Goal: Information Seeking & Learning: Learn about a topic

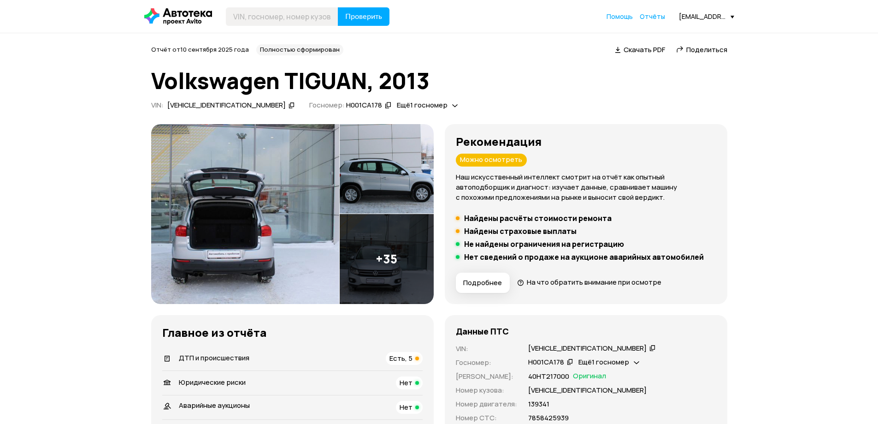
click at [416, 359] on div at bounding box center [417, 358] width 4 height 4
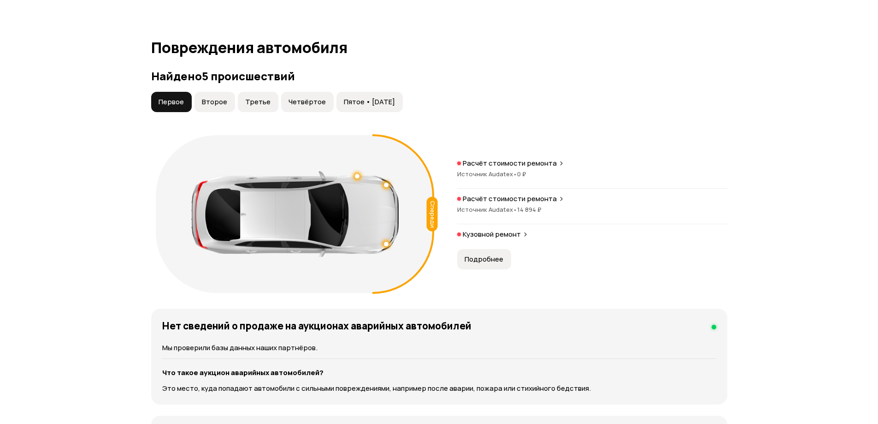
scroll to position [878, 0]
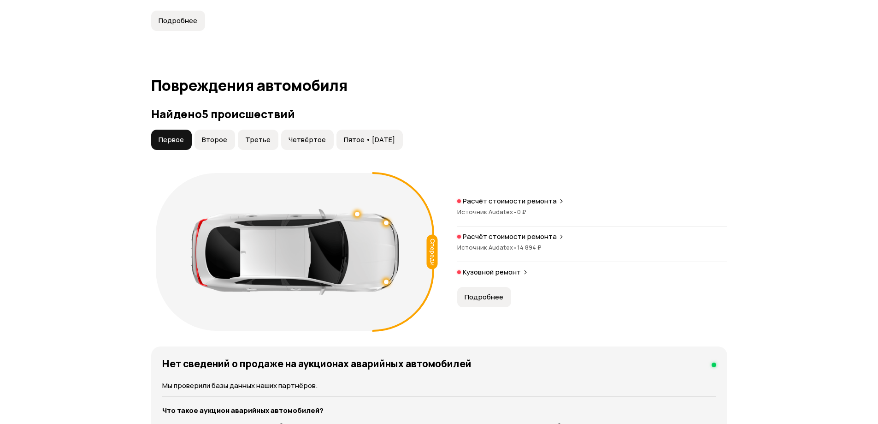
click at [218, 141] on span "Второе" at bounding box center [214, 139] width 25 height 9
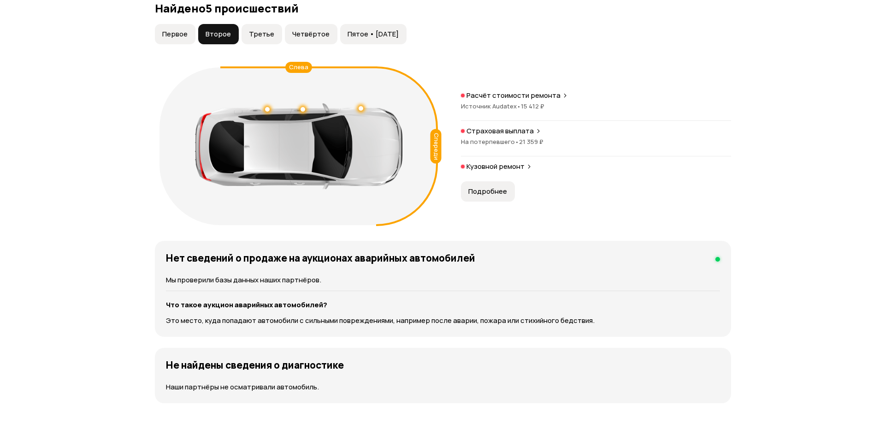
scroll to position [955, 0]
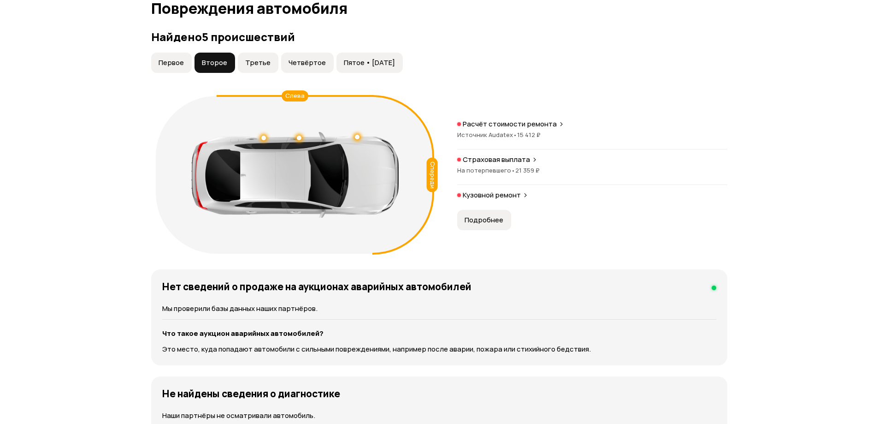
click at [516, 124] on p "Расчёт стоимости ремонта" at bounding box center [510, 123] width 94 height 9
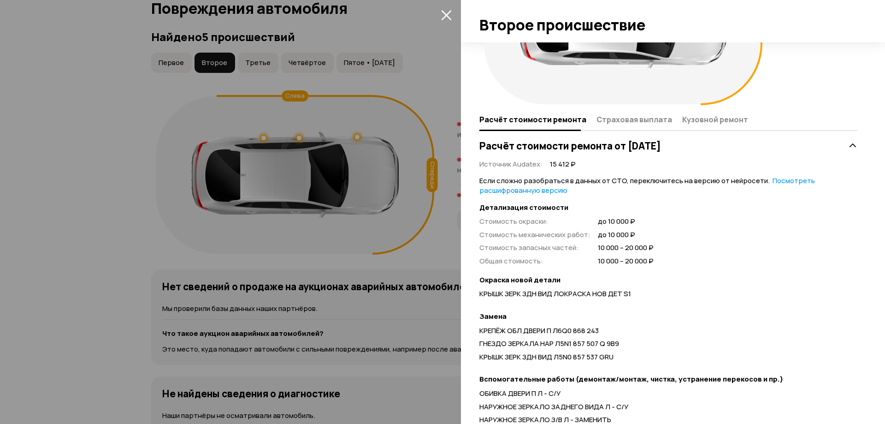
scroll to position [144, 0]
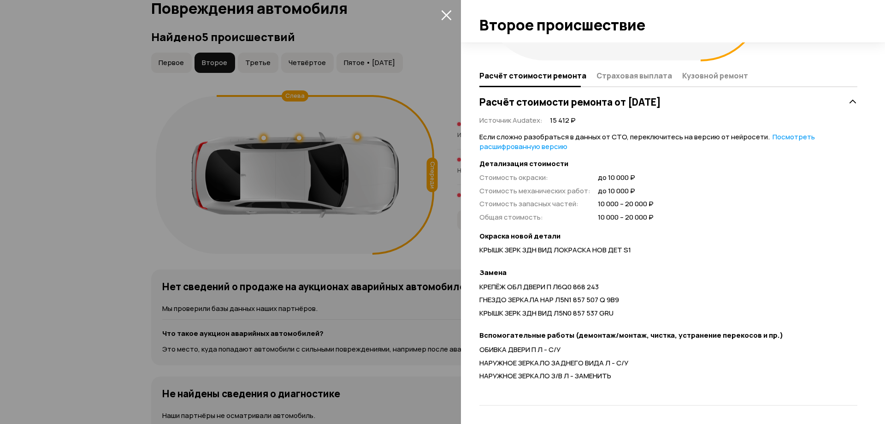
click at [84, 206] on div at bounding box center [442, 212] width 885 height 424
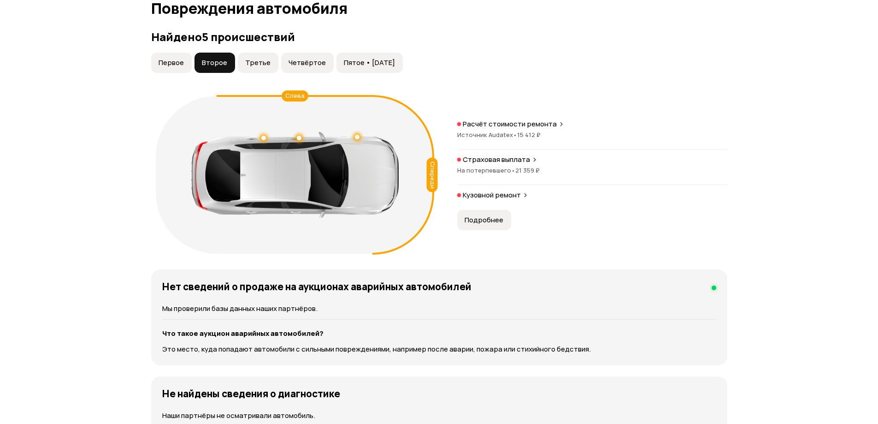
click at [479, 170] on span "На потерпевшего •" at bounding box center [486, 170] width 58 height 8
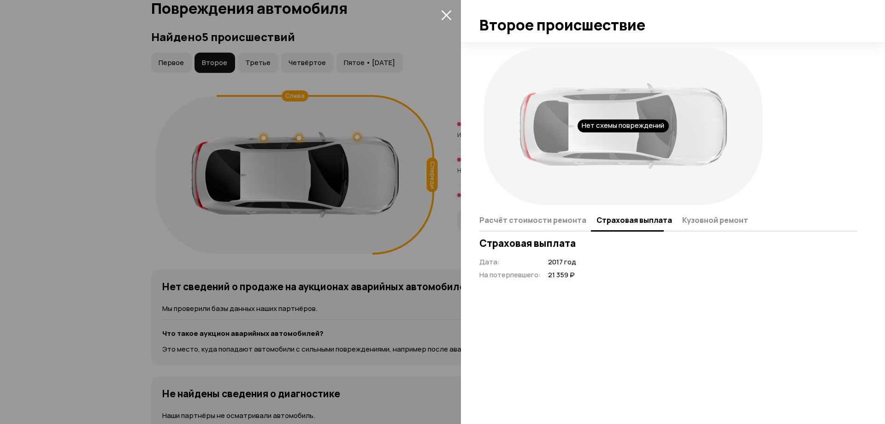
click at [33, 195] on div at bounding box center [442, 212] width 885 height 424
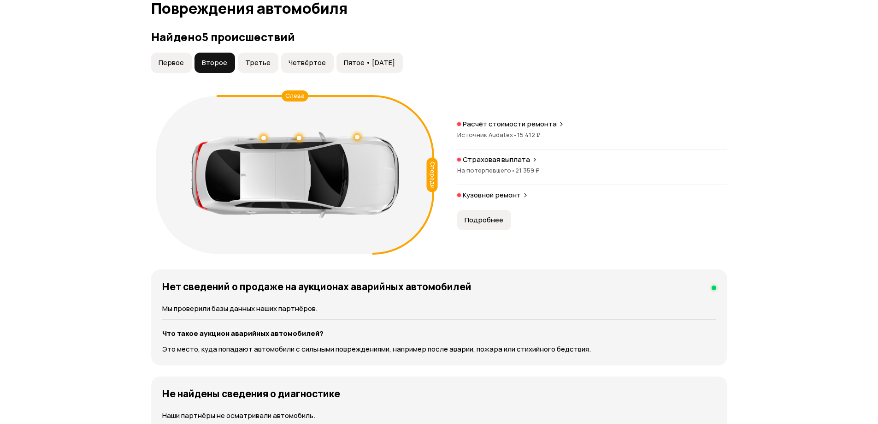
click at [256, 62] on span "Третье" at bounding box center [257, 62] width 25 height 9
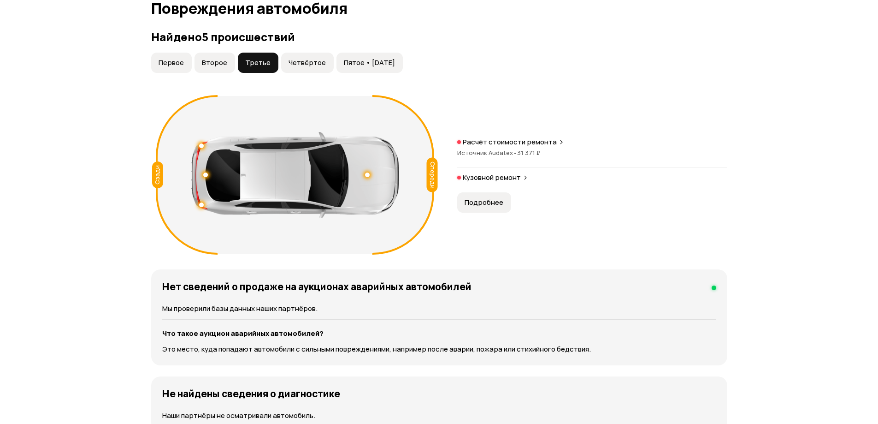
click at [496, 143] on p "Расчёт стоимости ремонта" at bounding box center [510, 141] width 94 height 9
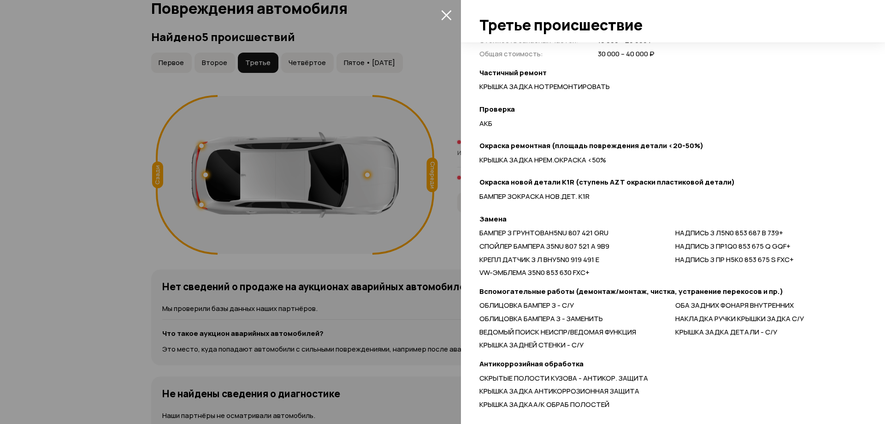
scroll to position [335, 0]
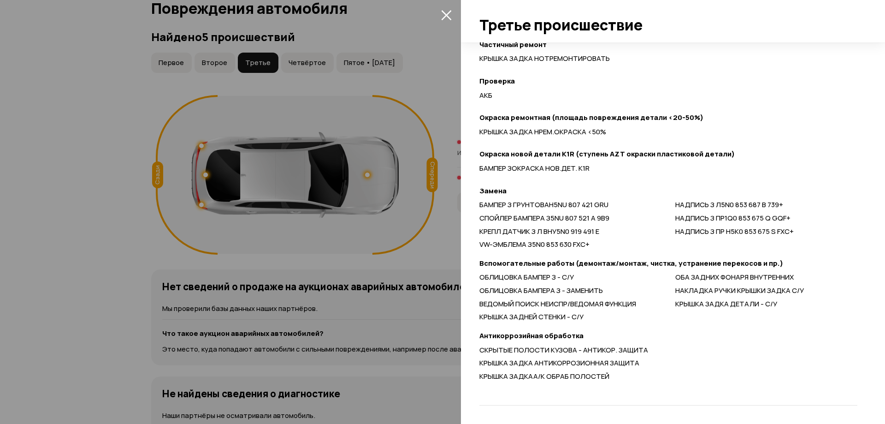
click at [61, 234] on div at bounding box center [442, 212] width 885 height 424
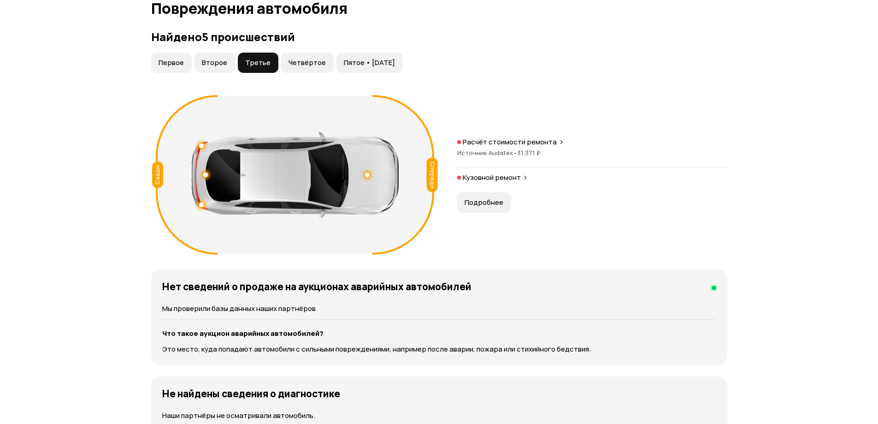
click at [487, 200] on span "Подробнее" at bounding box center [484, 202] width 39 height 9
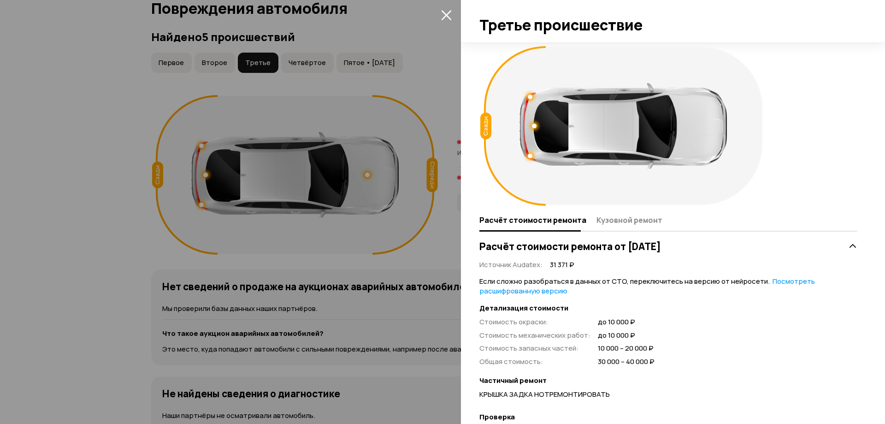
click at [292, 189] on div at bounding box center [442, 212] width 885 height 424
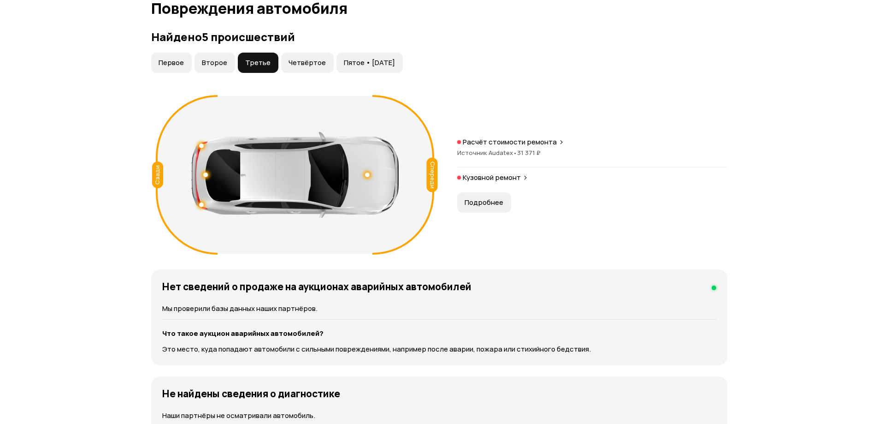
click at [505, 179] on p "Кузовной ремонт" at bounding box center [492, 177] width 58 height 9
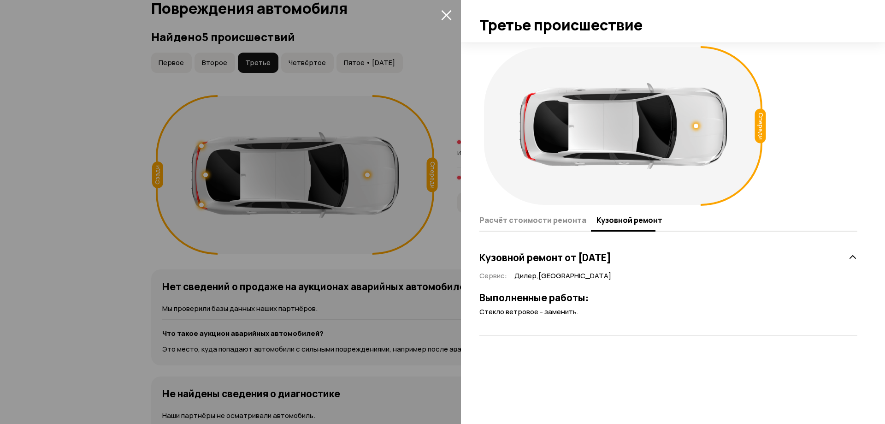
click at [375, 179] on div at bounding box center [442, 212] width 885 height 424
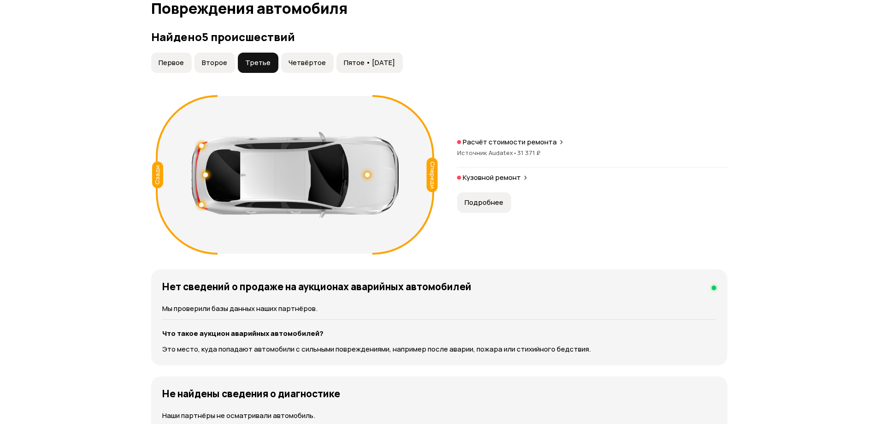
click at [307, 68] on button "Четвёртое" at bounding box center [307, 63] width 53 height 20
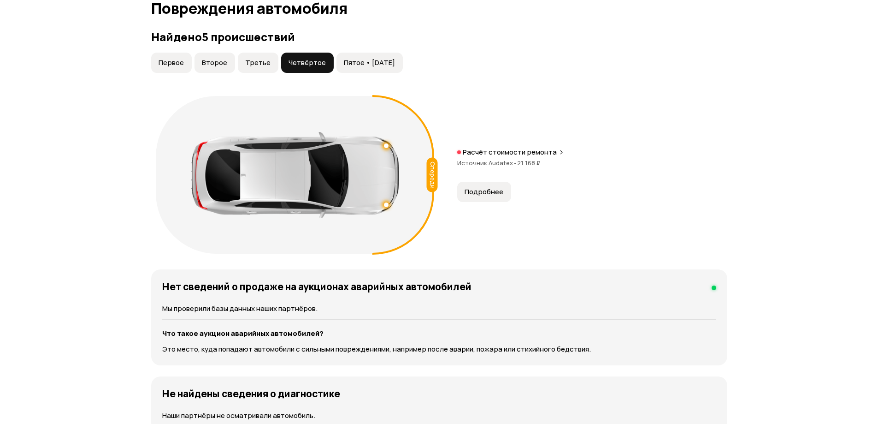
click at [500, 155] on p "Расчёт стоимости ремонта" at bounding box center [510, 151] width 94 height 9
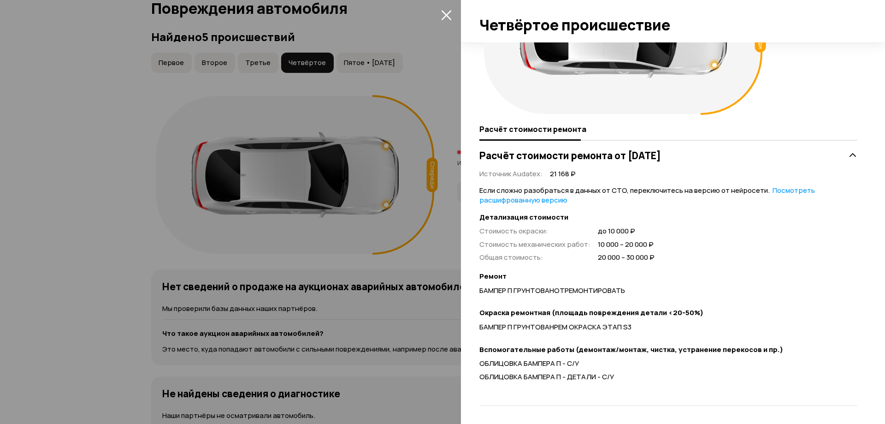
scroll to position [91, 0]
click at [294, 270] on div at bounding box center [442, 212] width 885 height 424
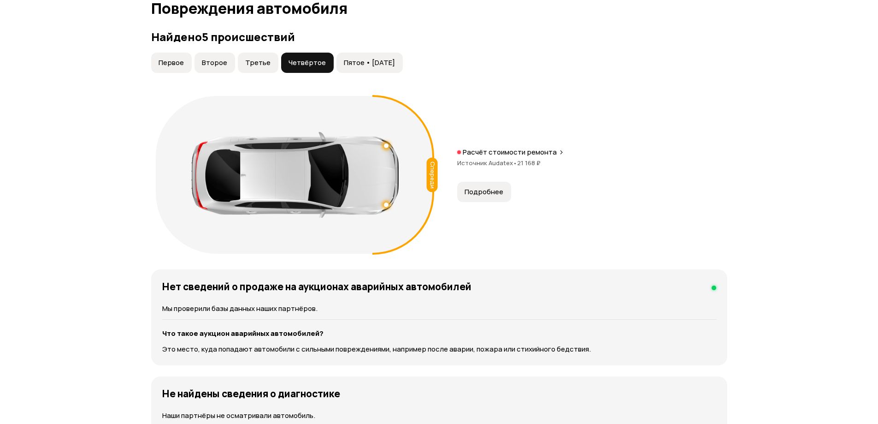
click at [361, 69] on button "Пятое • 22 июн 2022" at bounding box center [369, 63] width 66 height 20
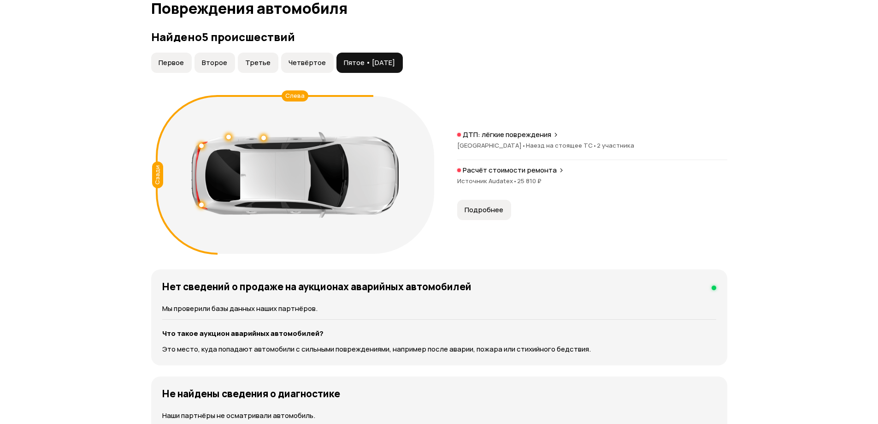
click at [494, 146] on span "Санкт-Петербург •" at bounding box center [491, 145] width 69 height 8
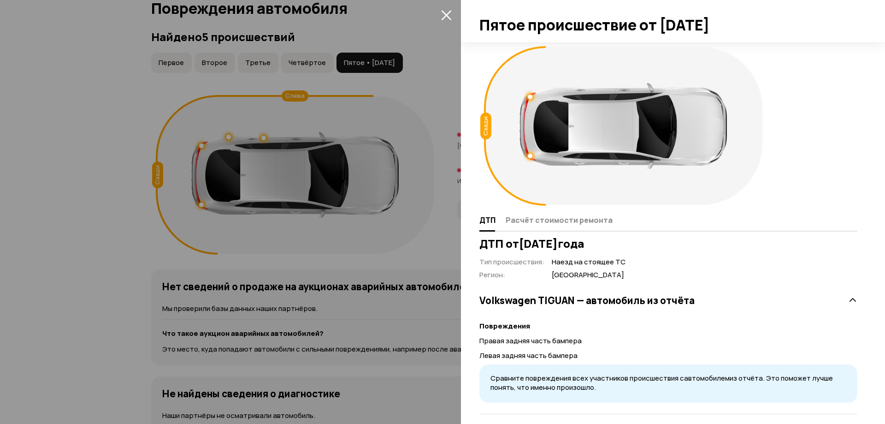
click at [325, 239] on div at bounding box center [442, 212] width 885 height 424
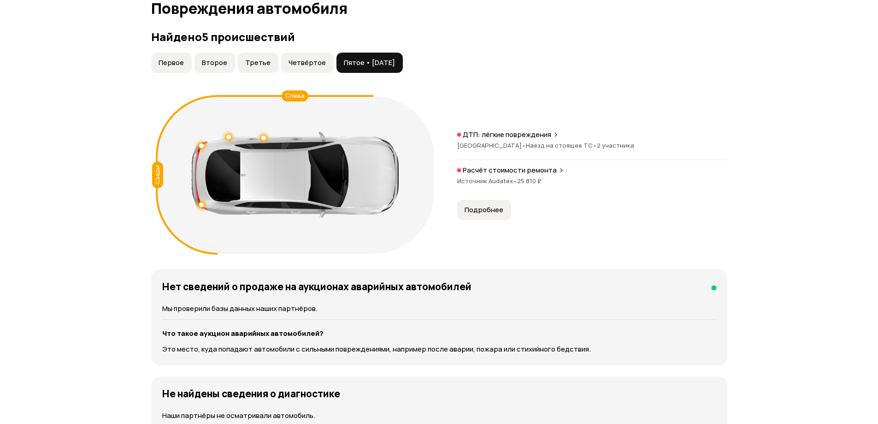
click at [486, 175] on div "Расчёт стоимости ремонта Источник Audatex • 25 810 ₽" at bounding box center [592, 179] width 270 height 29
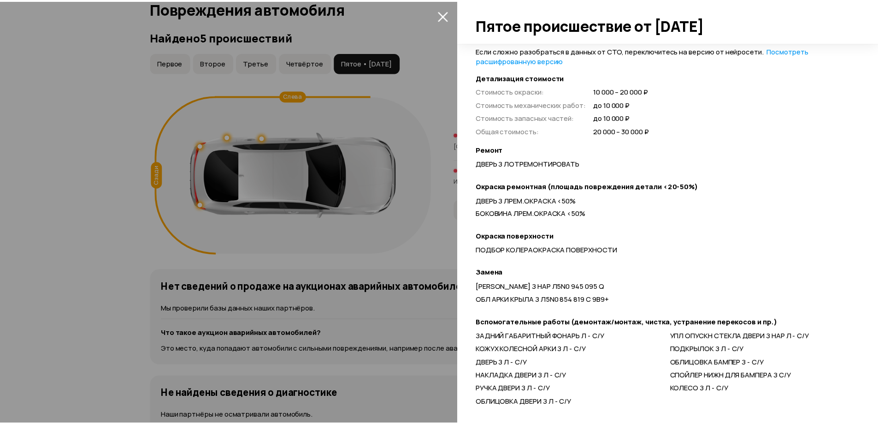
scroll to position [253, 0]
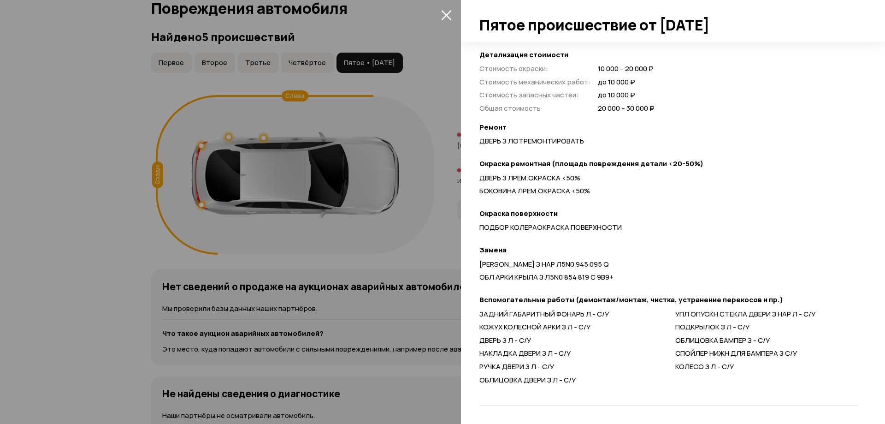
click at [363, 278] on div at bounding box center [442, 212] width 885 height 424
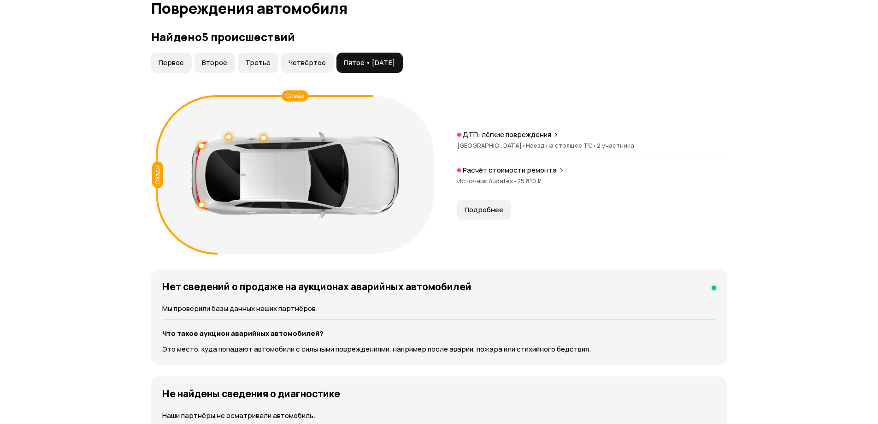
scroll to position [50, 0]
click at [302, 66] on span "Четвёртое" at bounding box center [306, 62] width 37 height 9
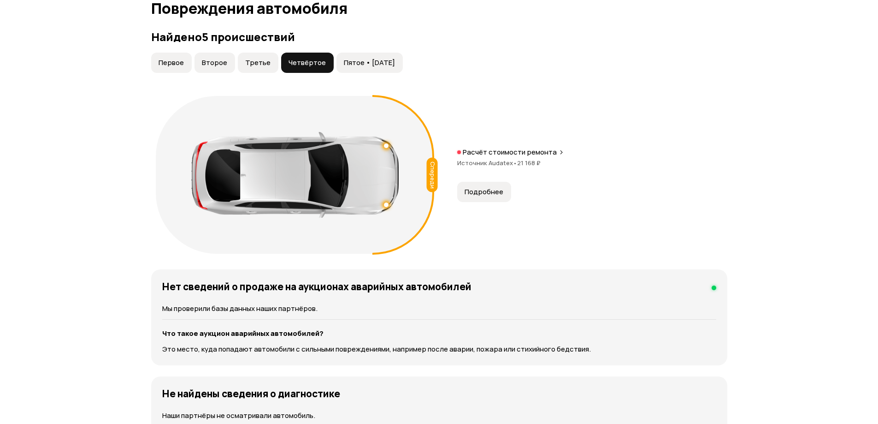
click at [263, 59] on span "Третье" at bounding box center [257, 62] width 25 height 9
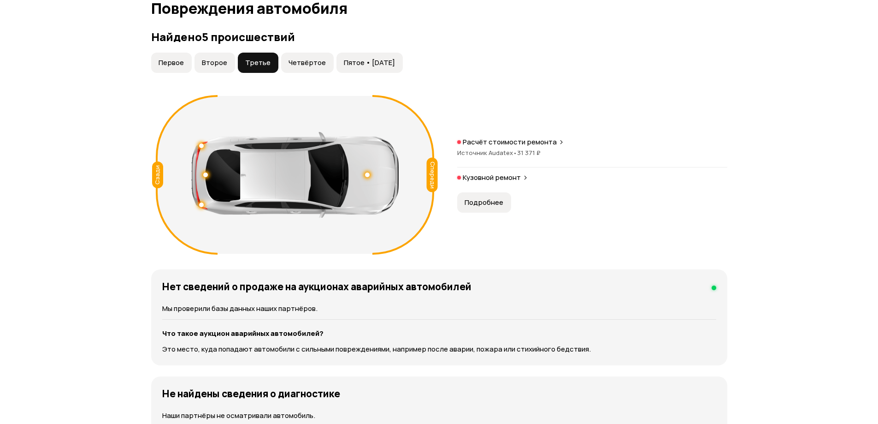
click at [219, 57] on button "Второе" at bounding box center [214, 63] width 41 height 20
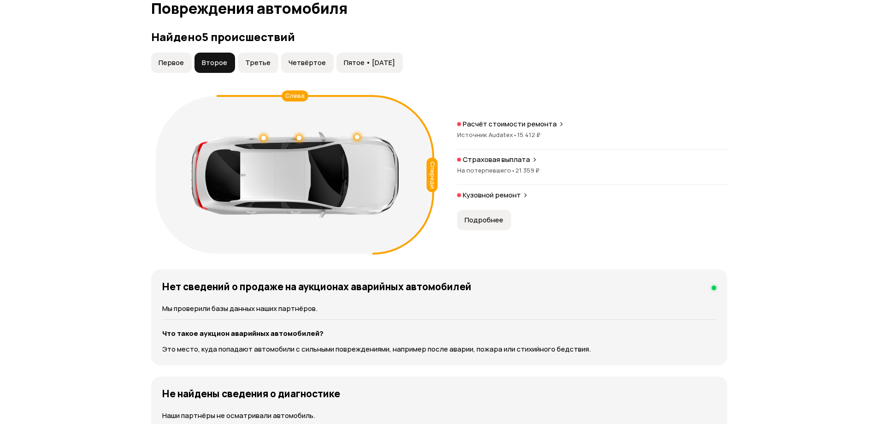
click at [173, 57] on button "Первое" at bounding box center [171, 63] width 41 height 20
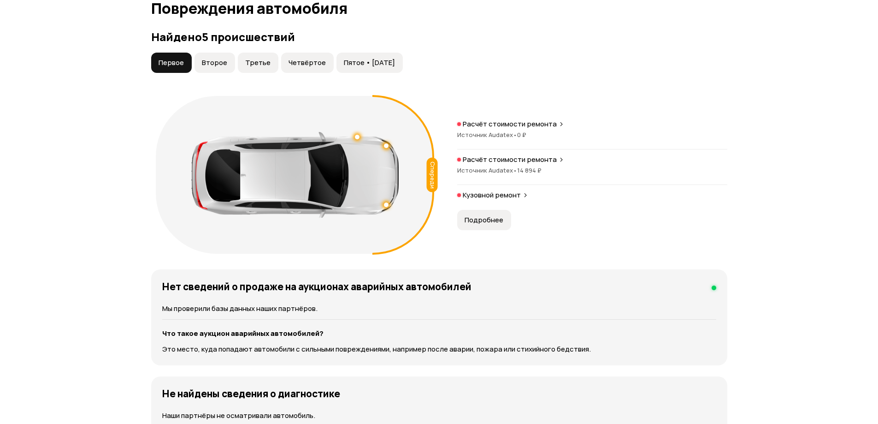
click at [403, 55] on button "Пятое • 22 июн 2022" at bounding box center [369, 63] width 66 height 20
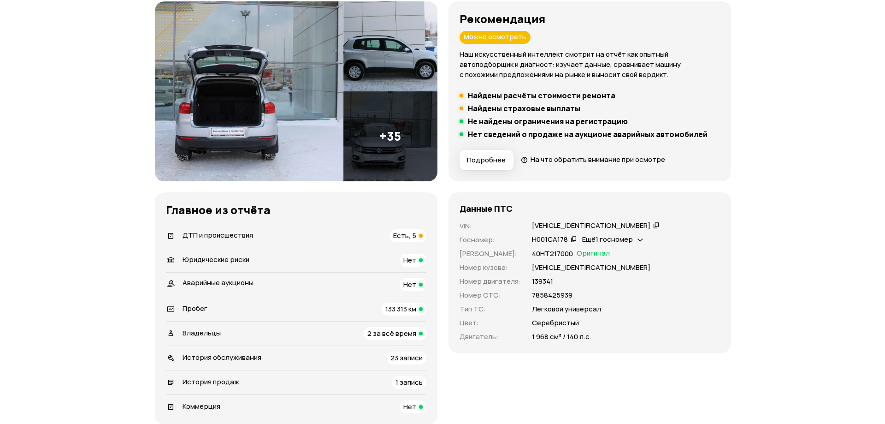
scroll to position [33, 0]
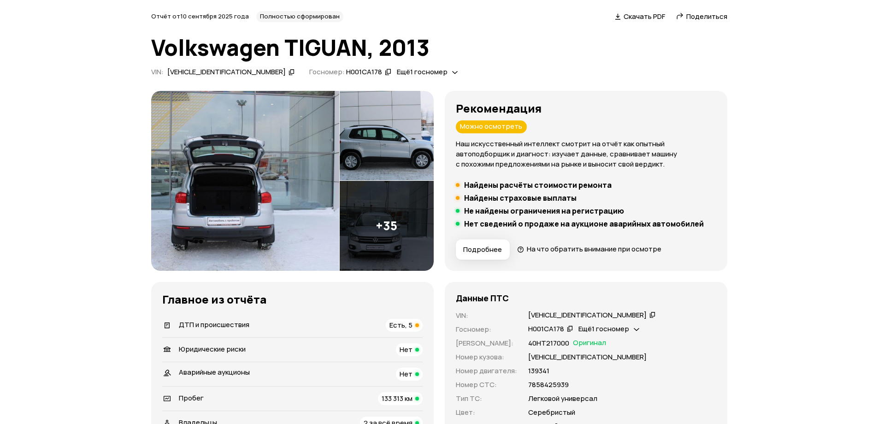
click at [279, 202] on img at bounding box center [245, 181] width 188 height 180
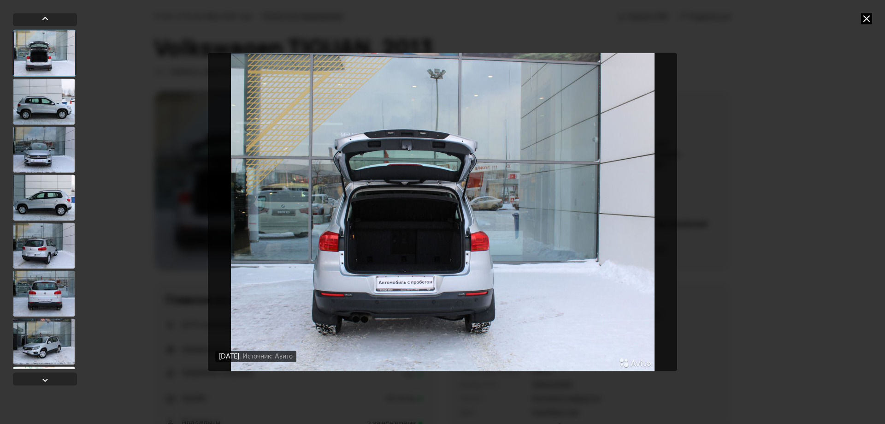
click at [40, 98] on div at bounding box center [44, 101] width 62 height 46
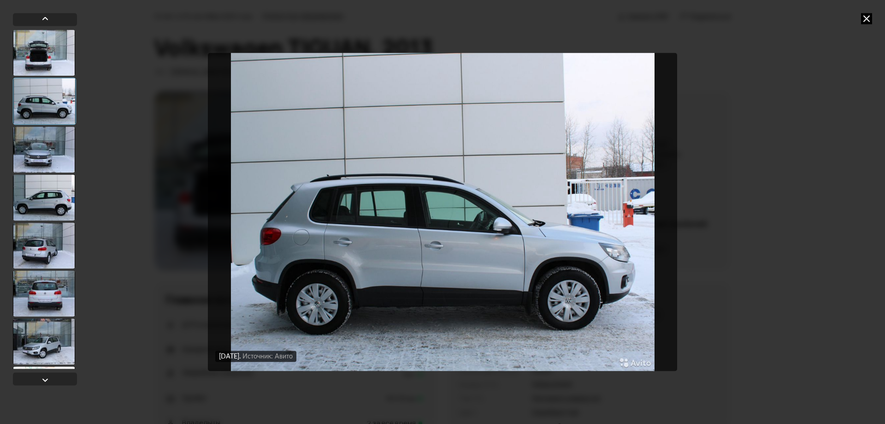
click at [45, 144] on div at bounding box center [44, 149] width 62 height 46
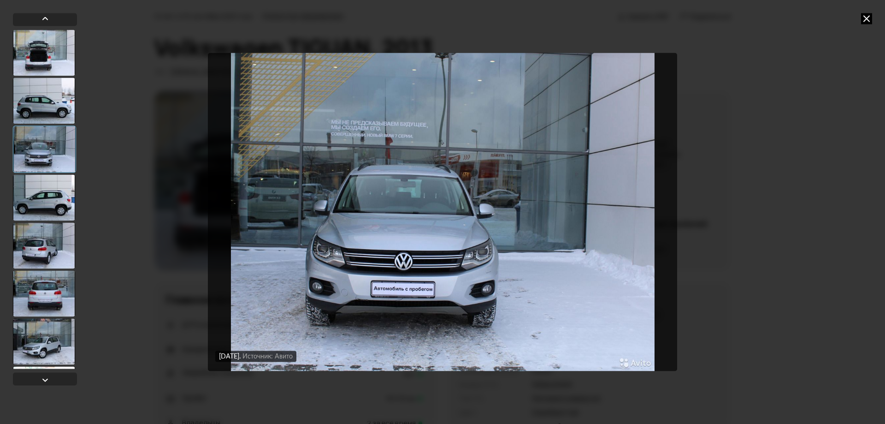
click at [49, 188] on div at bounding box center [44, 197] width 62 height 46
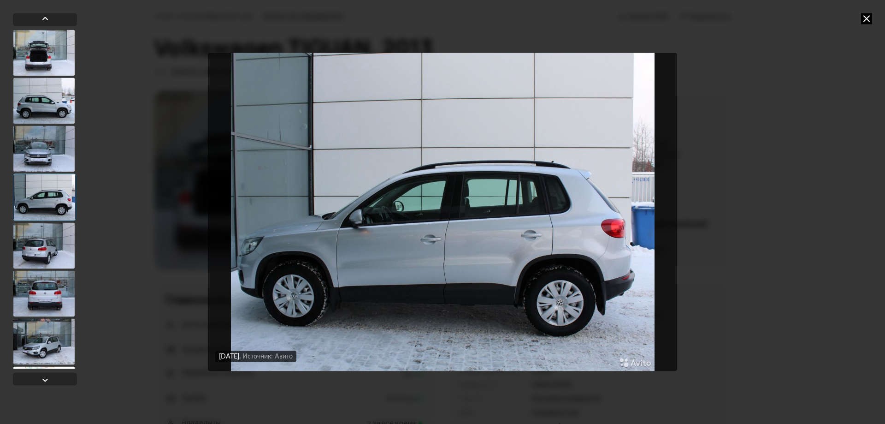
click at [44, 235] on div at bounding box center [44, 245] width 62 height 46
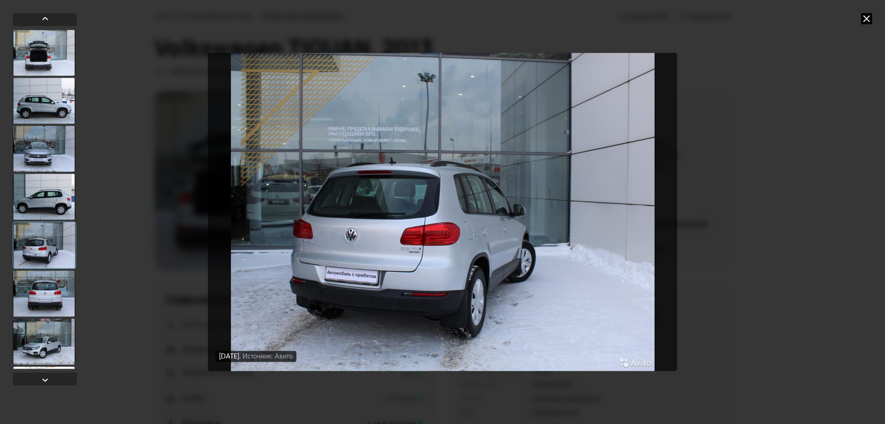
click at [51, 190] on div at bounding box center [44, 196] width 62 height 46
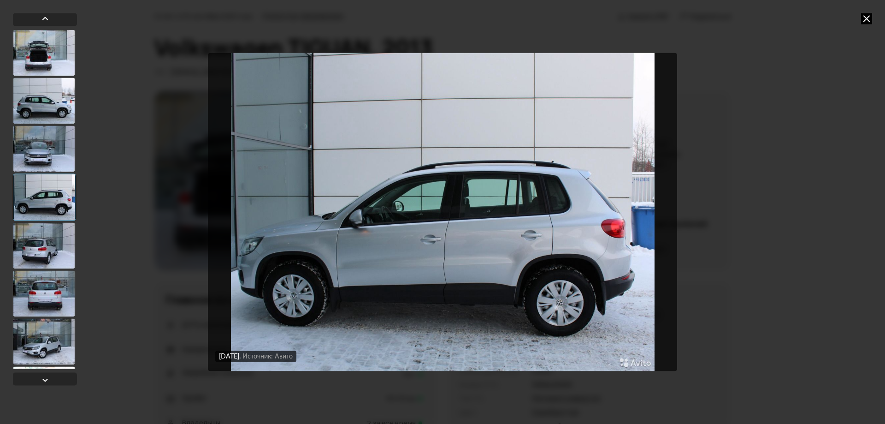
click at [46, 230] on div at bounding box center [44, 245] width 62 height 46
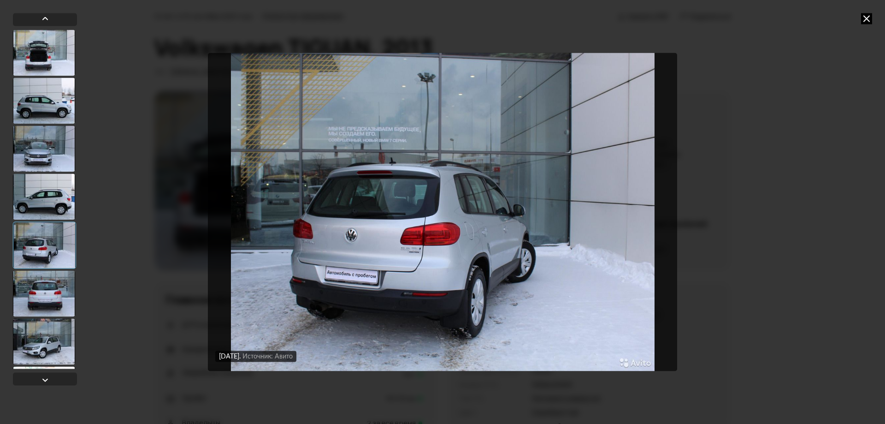
click at [46, 237] on div at bounding box center [44, 244] width 63 height 47
click at [46, 236] on div at bounding box center [44, 244] width 63 height 47
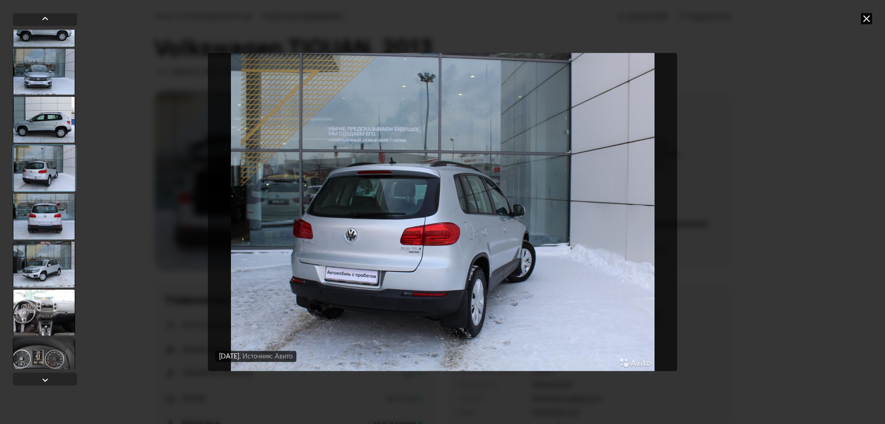
click at [51, 218] on div at bounding box center [44, 216] width 62 height 46
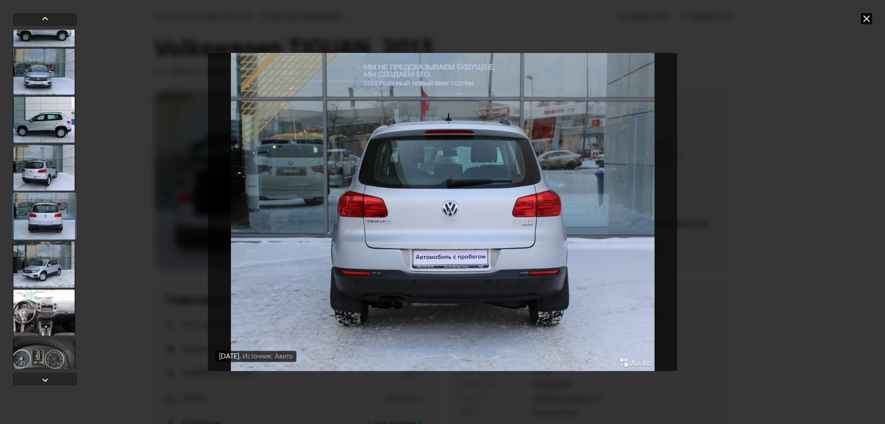
click at [45, 256] on div at bounding box center [44, 264] width 62 height 46
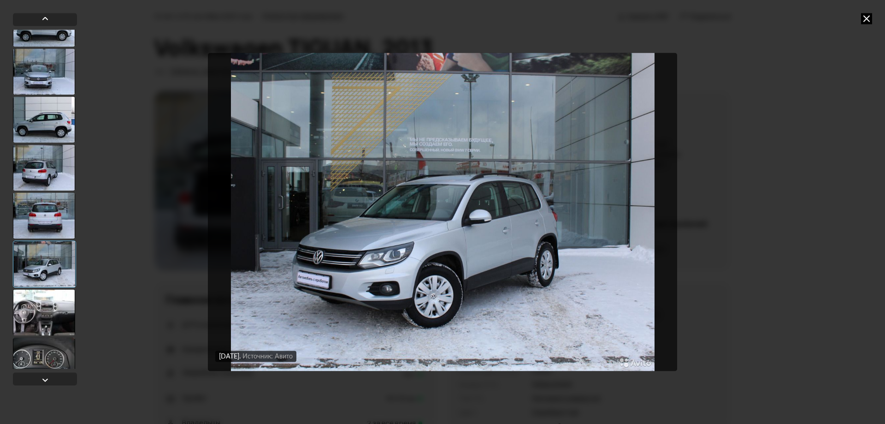
click at [54, 302] on div at bounding box center [44, 312] width 62 height 46
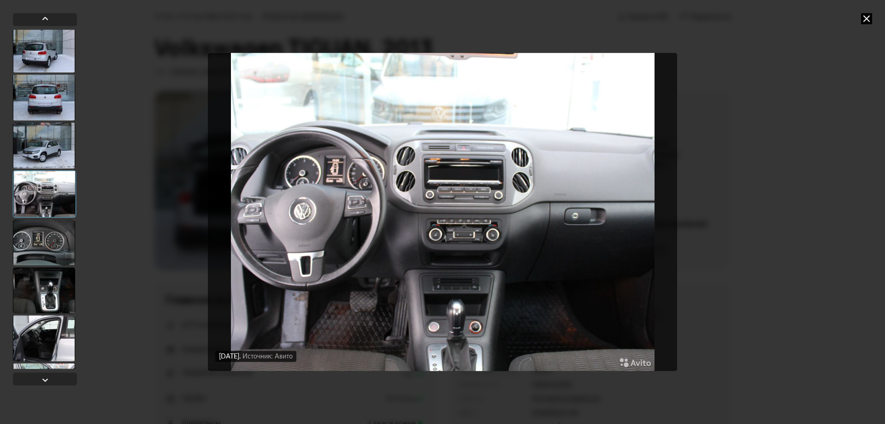
scroll to position [230, 0]
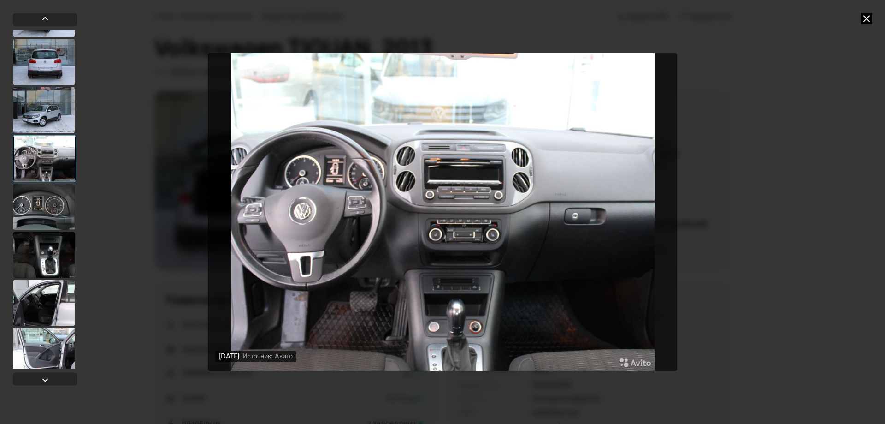
click at [57, 190] on div at bounding box center [44, 206] width 62 height 46
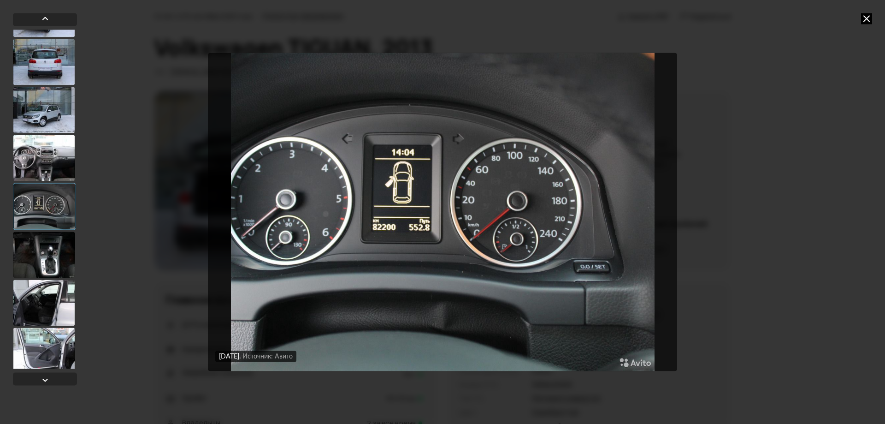
click at [44, 254] on div at bounding box center [44, 254] width 62 height 46
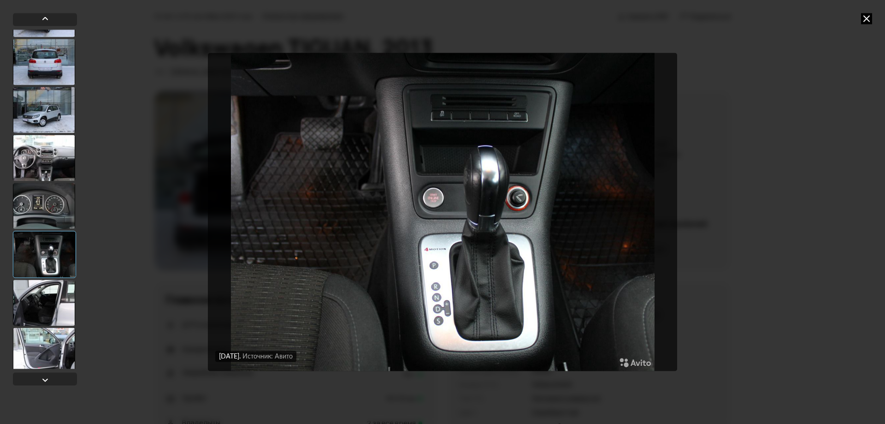
click at [50, 303] on div at bounding box center [44, 302] width 62 height 46
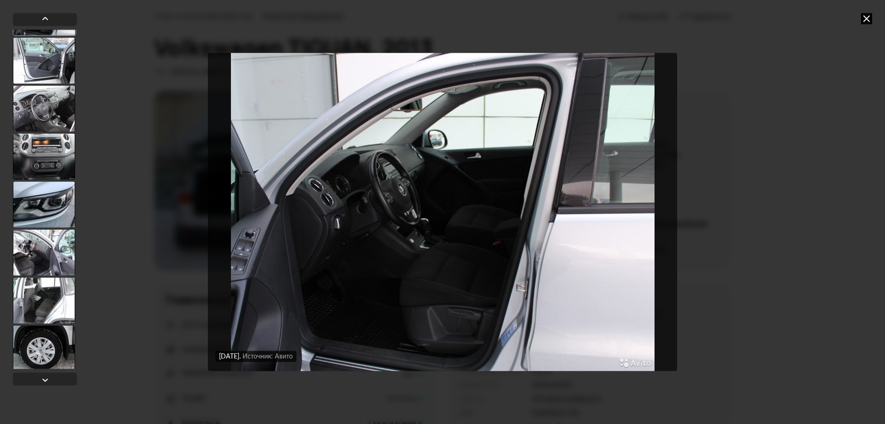
scroll to position [538, 0]
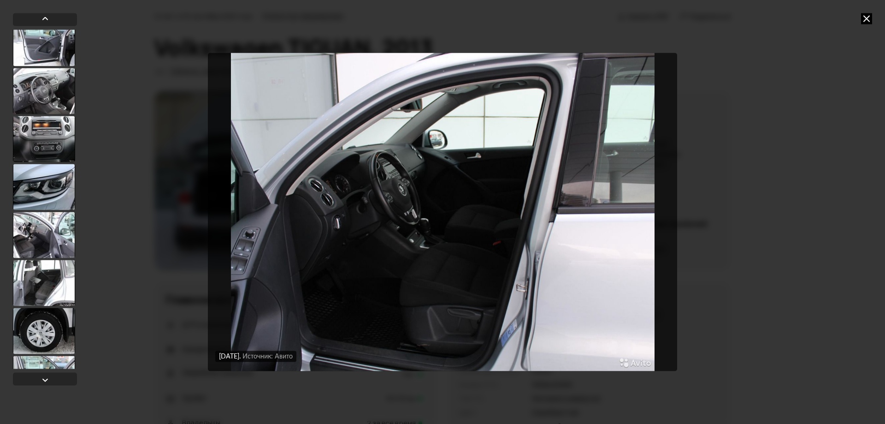
click at [44, 195] on div at bounding box center [44, 187] width 62 height 46
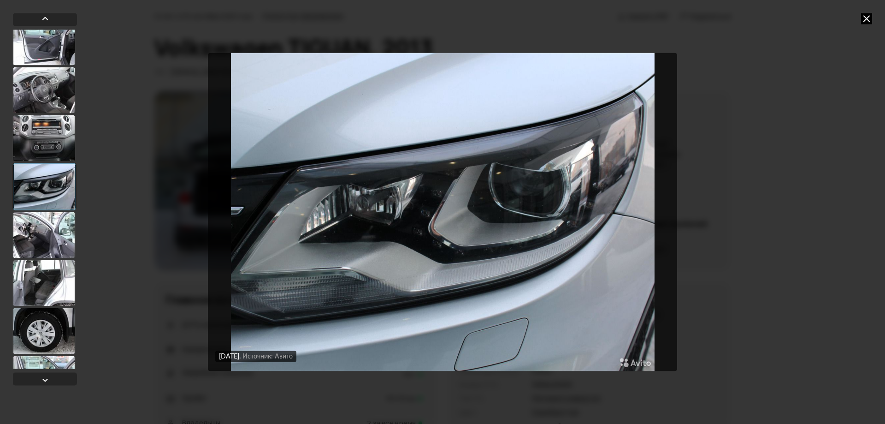
scroll to position [537, 0]
click at [43, 224] on div at bounding box center [44, 235] width 62 height 46
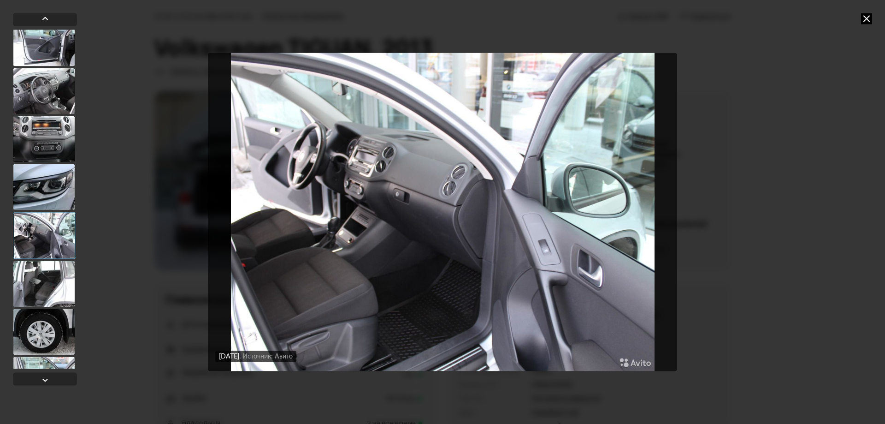
click at [55, 280] on div at bounding box center [44, 283] width 62 height 46
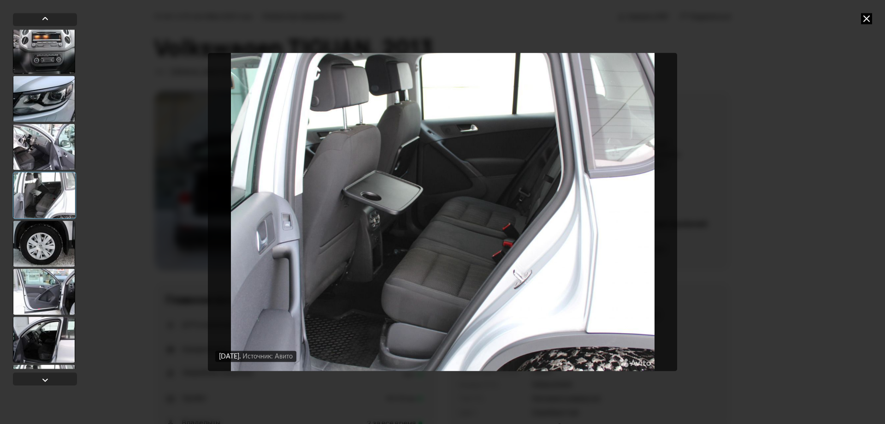
scroll to position [690, 0]
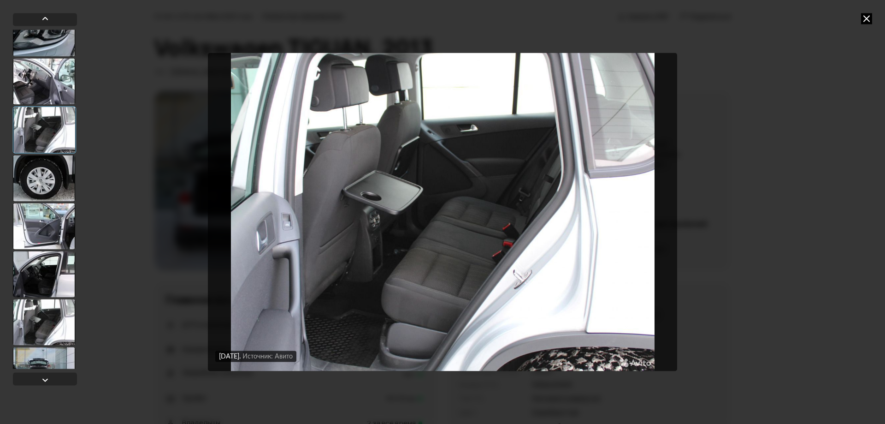
click at [51, 227] on div at bounding box center [44, 226] width 62 height 46
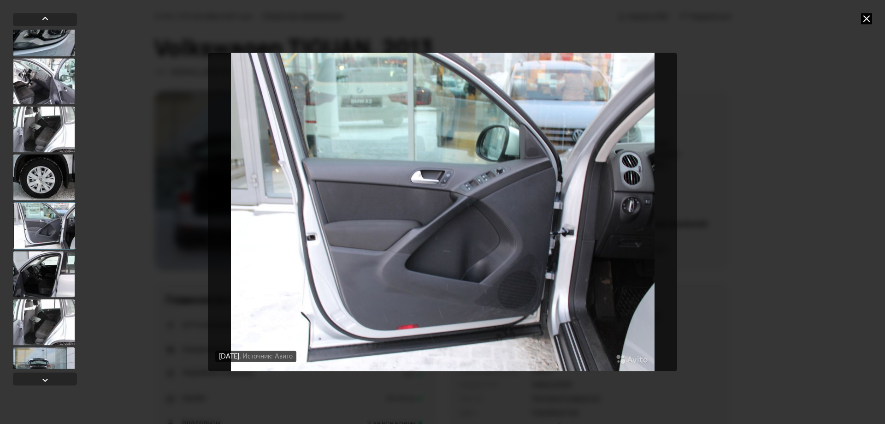
click at [52, 270] on div at bounding box center [44, 274] width 62 height 46
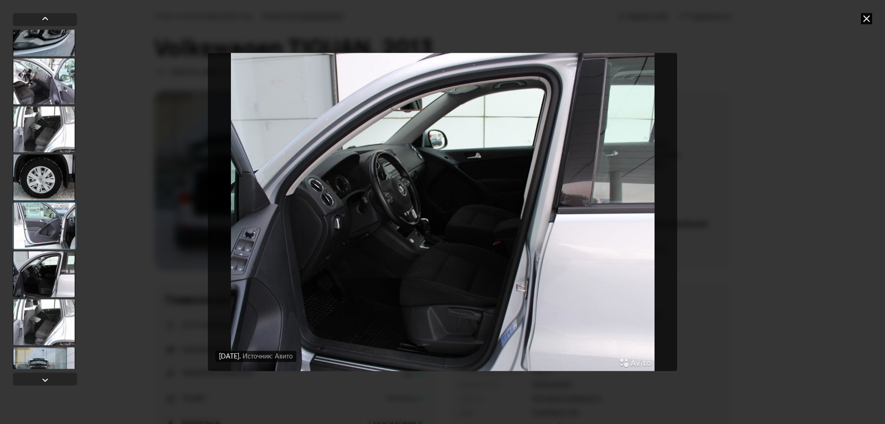
click at [48, 316] on div at bounding box center [44, 322] width 62 height 46
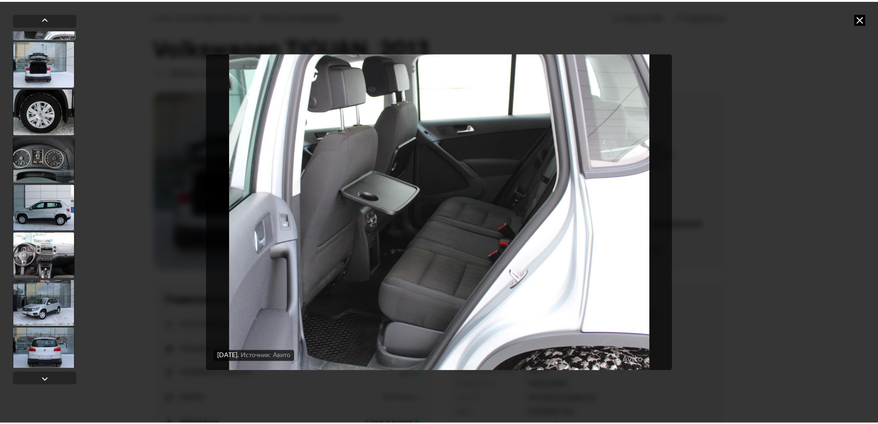
scroll to position [998, 0]
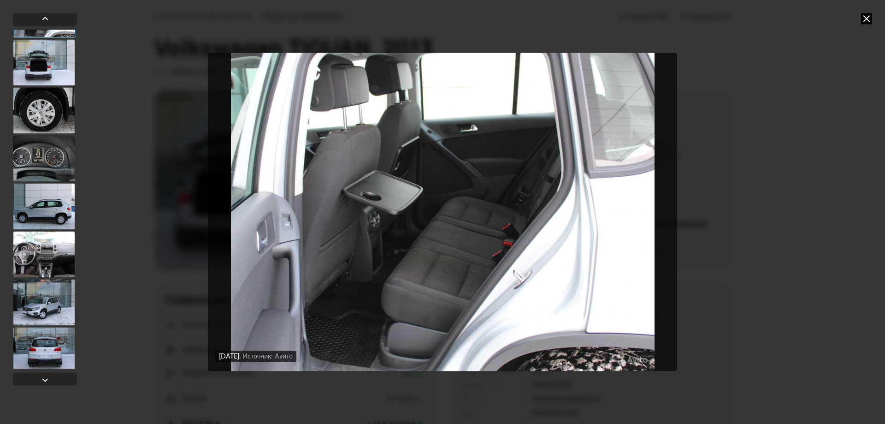
click at [44, 253] on div at bounding box center [44, 254] width 62 height 46
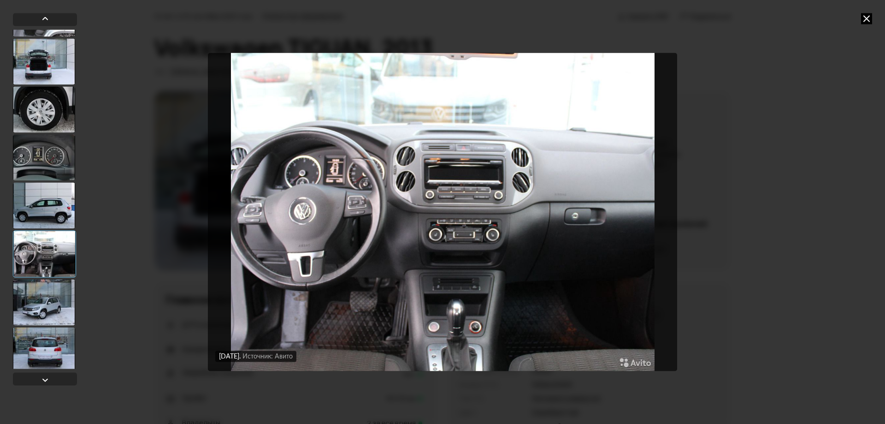
click at [866, 21] on icon at bounding box center [866, 18] width 11 height 11
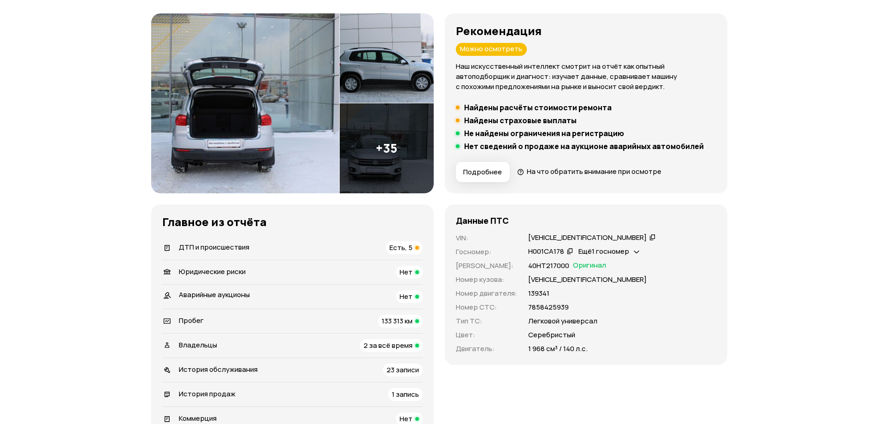
scroll to position [187, 0]
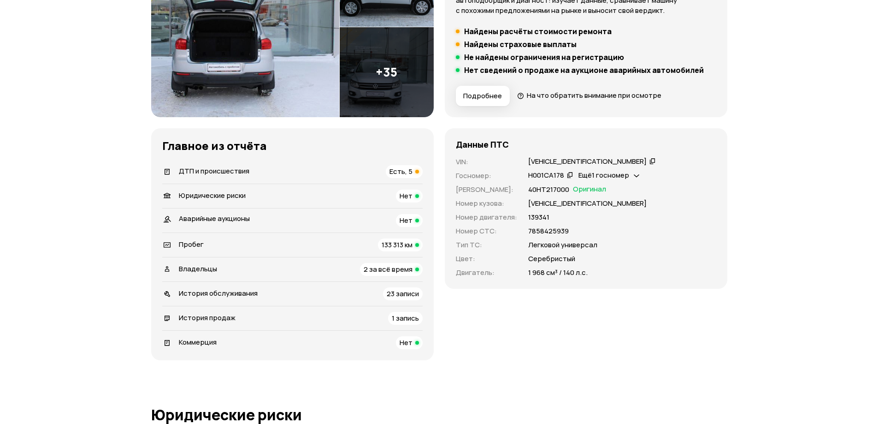
click at [319, 314] on div "История продаж 1 запись" at bounding box center [292, 318] width 260 height 13
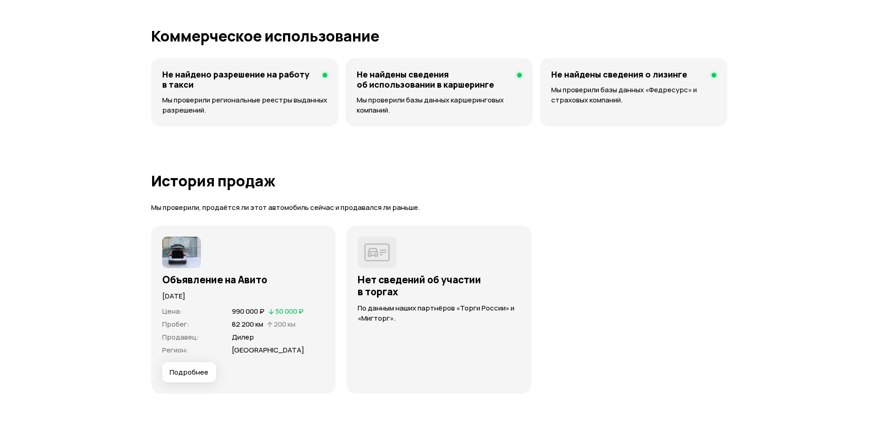
scroll to position [2402, 0]
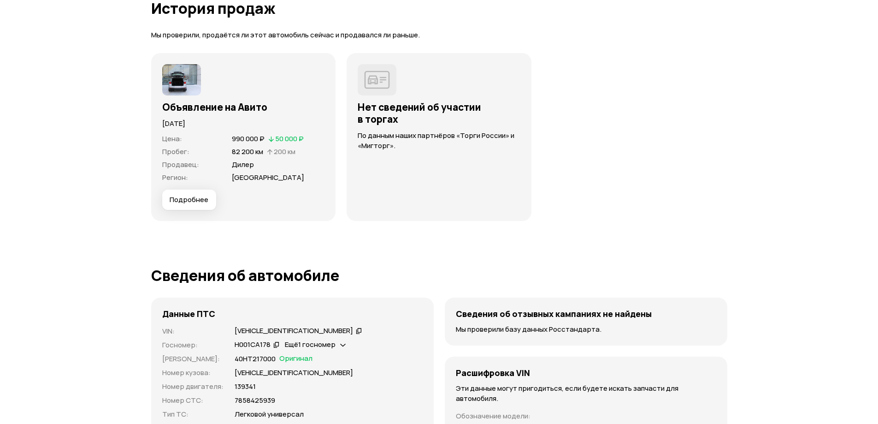
click at [192, 200] on span "Подробнее" at bounding box center [189, 199] width 39 height 9
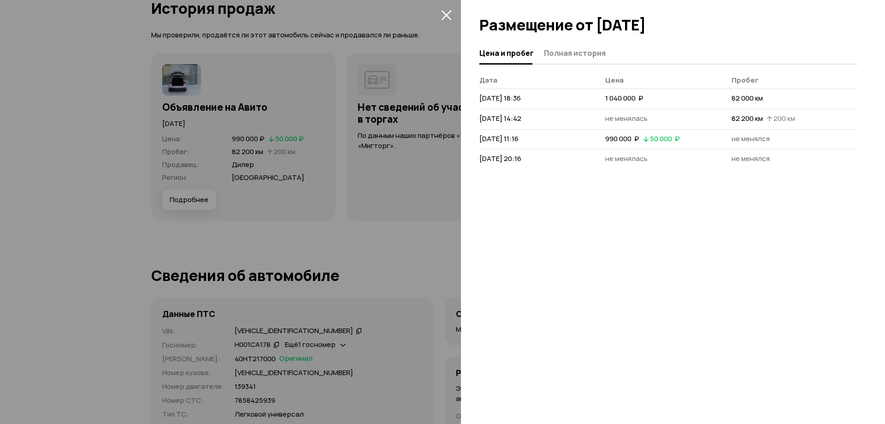
click at [367, 253] on div at bounding box center [442, 212] width 885 height 424
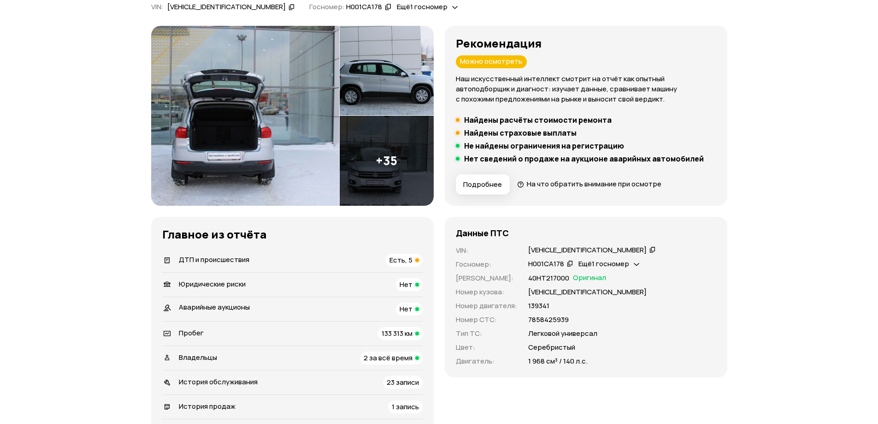
scroll to position [22, 0]
